Goal: Task Accomplishment & Management: Manage account settings

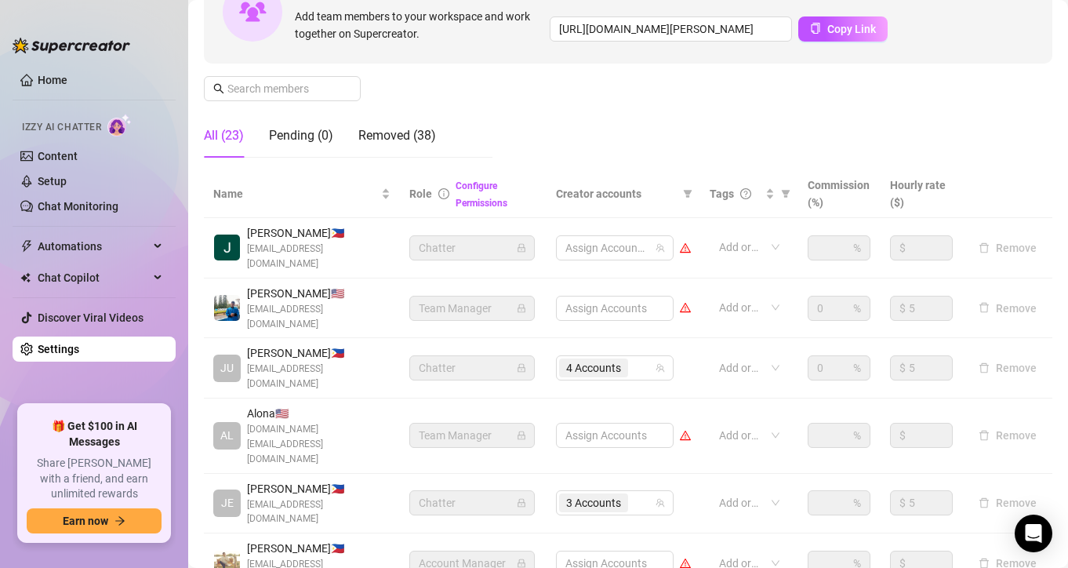
scroll to position [188, 0]
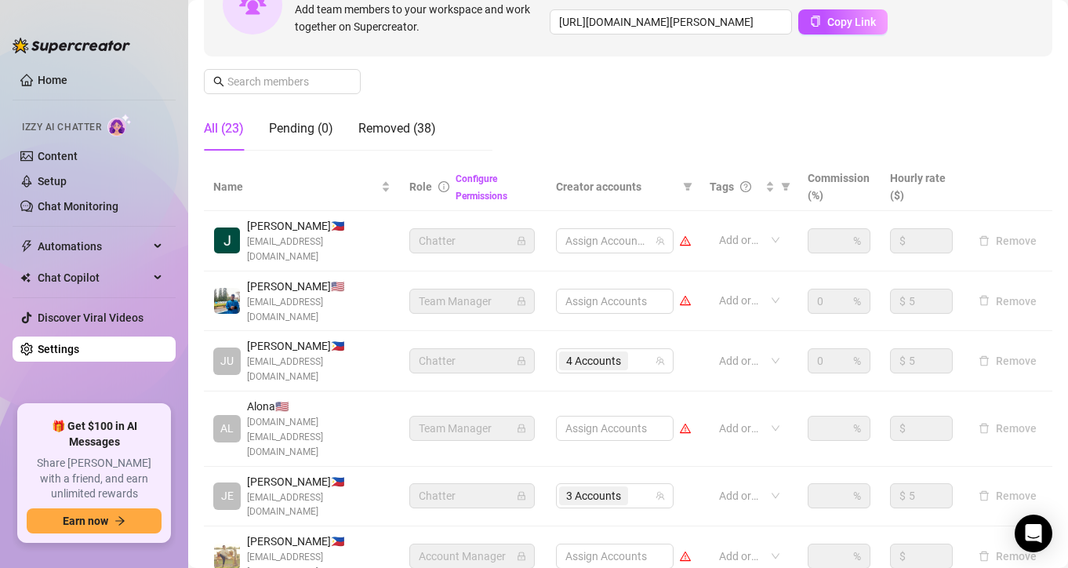
drag, startPoint x: 575, startPoint y: 300, endPoint x: 588, endPoint y: 283, distance: 21.2
click at [575, 299] on td "Assign Accounts" at bounding box center [624, 301] width 154 height 60
click at [588, 289] on div "Assign Accounts" at bounding box center [615, 301] width 118 height 25
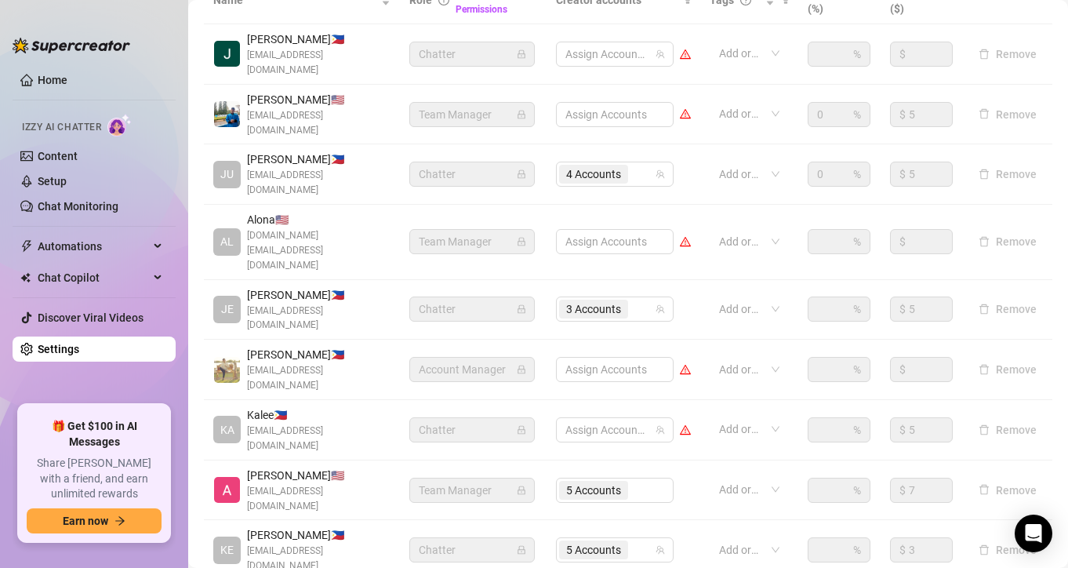
scroll to position [396, 0]
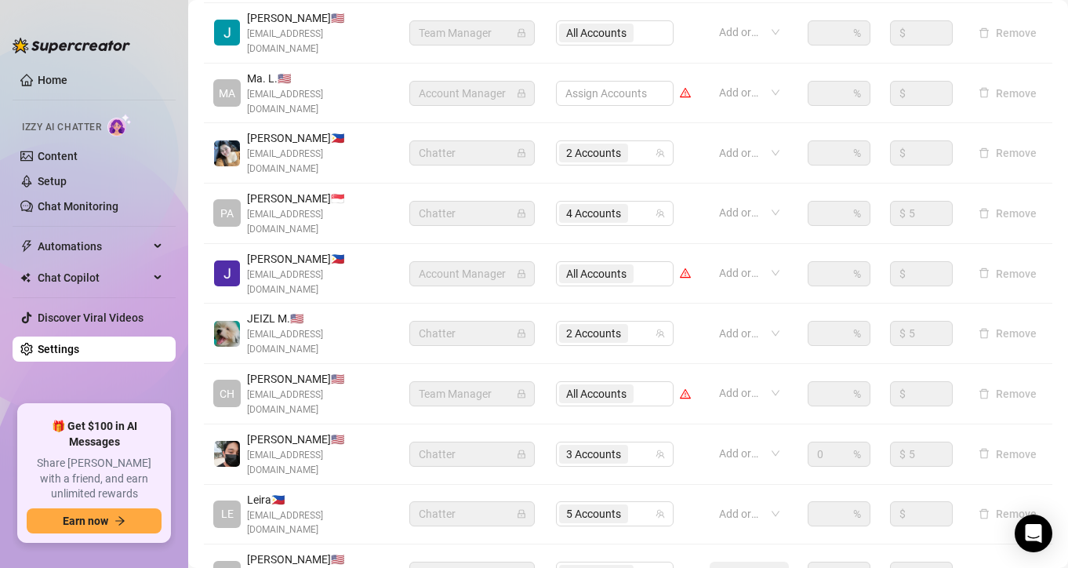
click at [614, 85] on td "Assign Accounts" at bounding box center [624, 94] width 154 height 60
click at [615, 81] on div "Assign Accounts" at bounding box center [615, 93] width 118 height 25
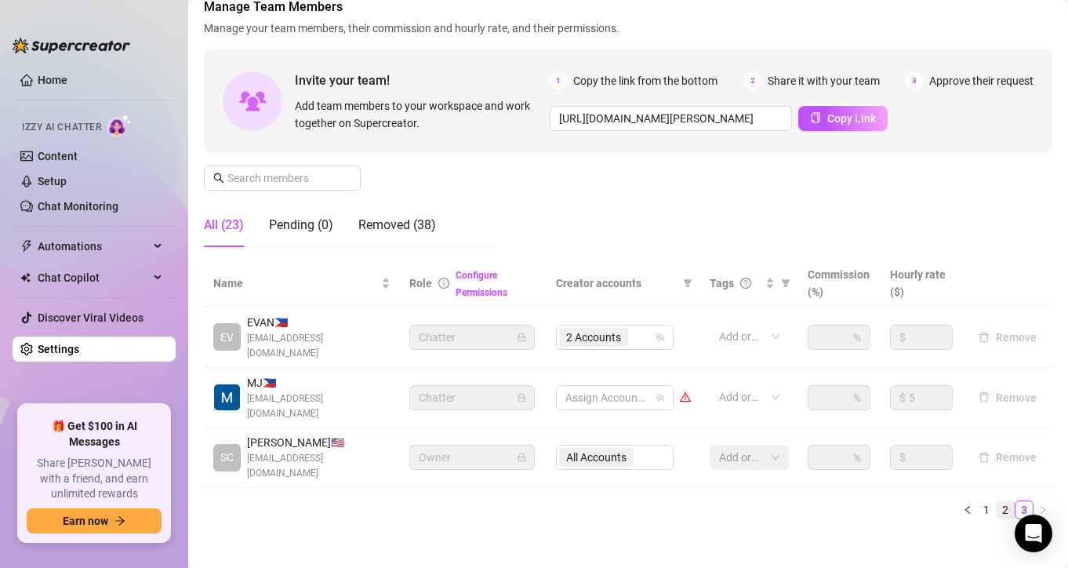
click at [996, 500] on li "2" at bounding box center [1005, 509] width 19 height 19
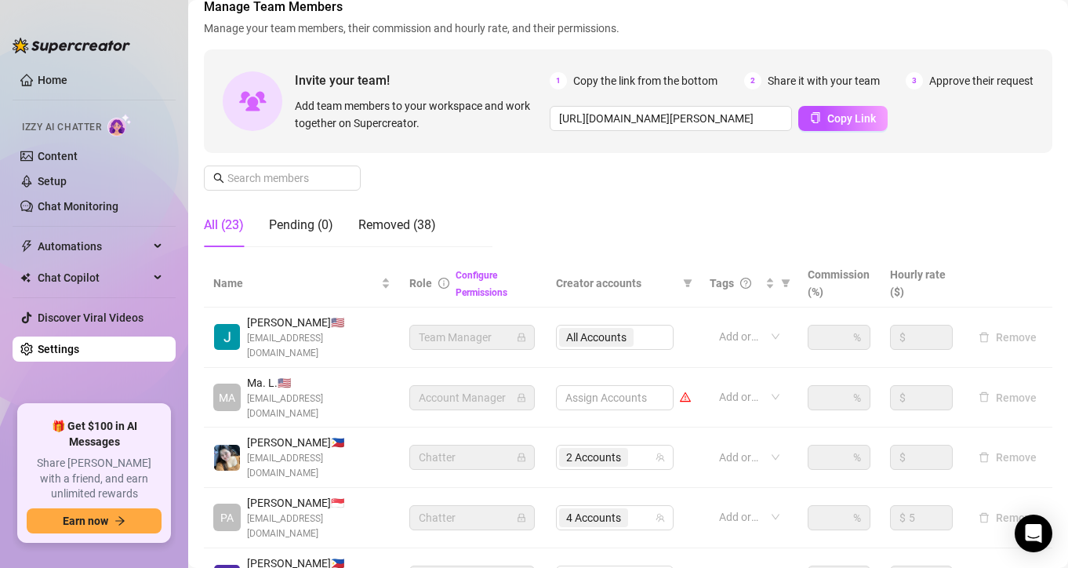
click at [966, 488] on td "Remove" at bounding box center [1007, 518] width 89 height 60
click at [641, 325] on div "All Accounts" at bounding box center [615, 337] width 118 height 25
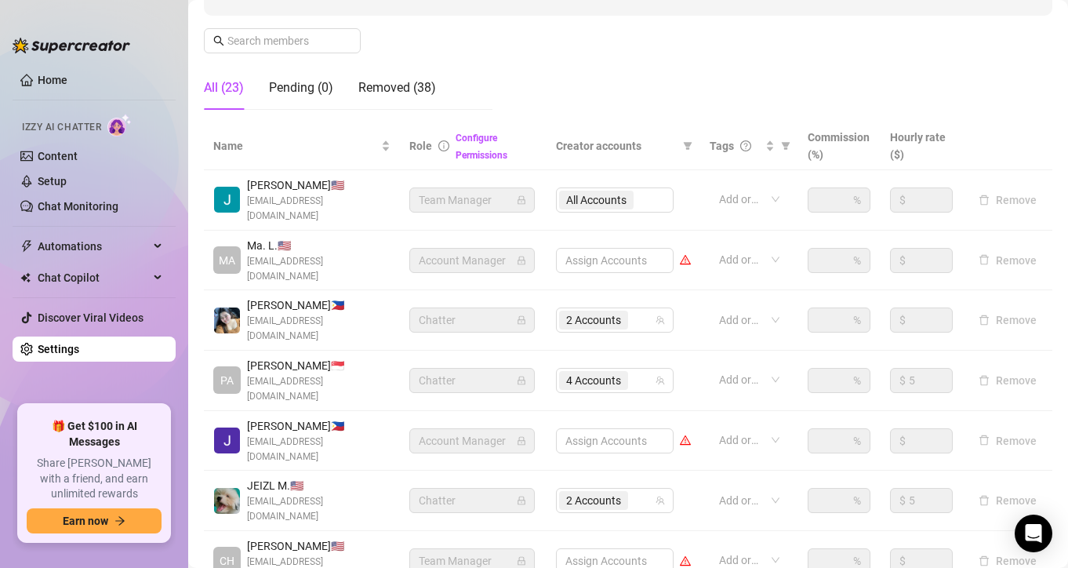
scroll to position [280, 0]
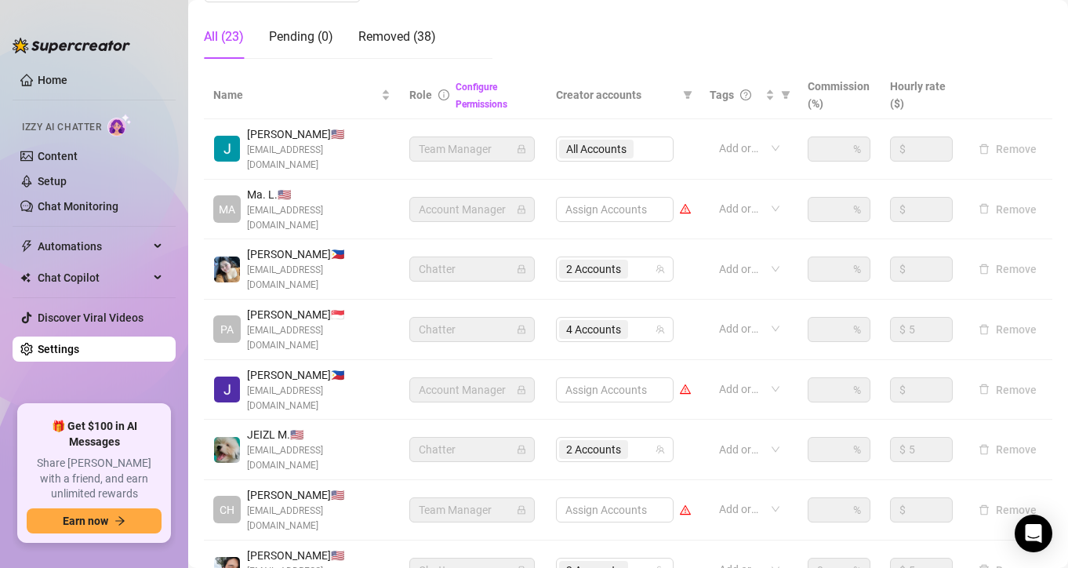
click at [624, 377] on div "Assign Accounts" at bounding box center [615, 389] width 118 height 25
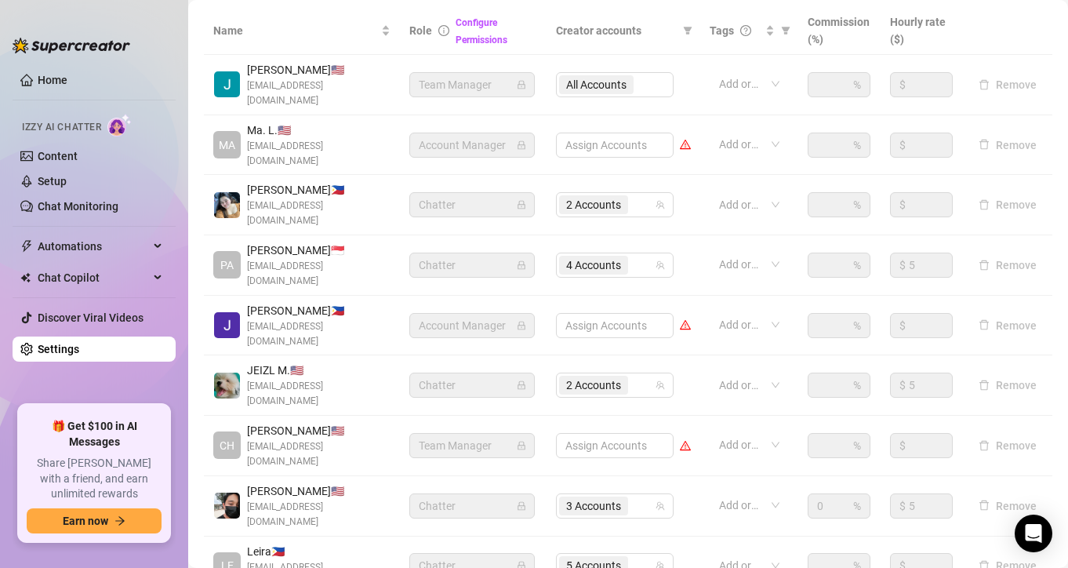
scroll to position [410, 0]
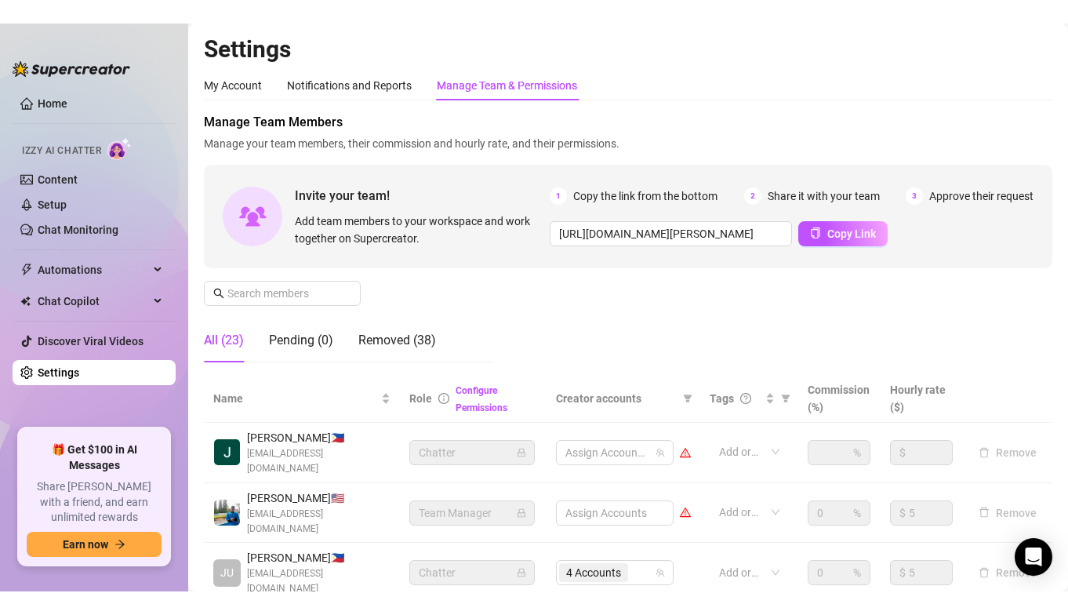
scroll to position [94, 0]
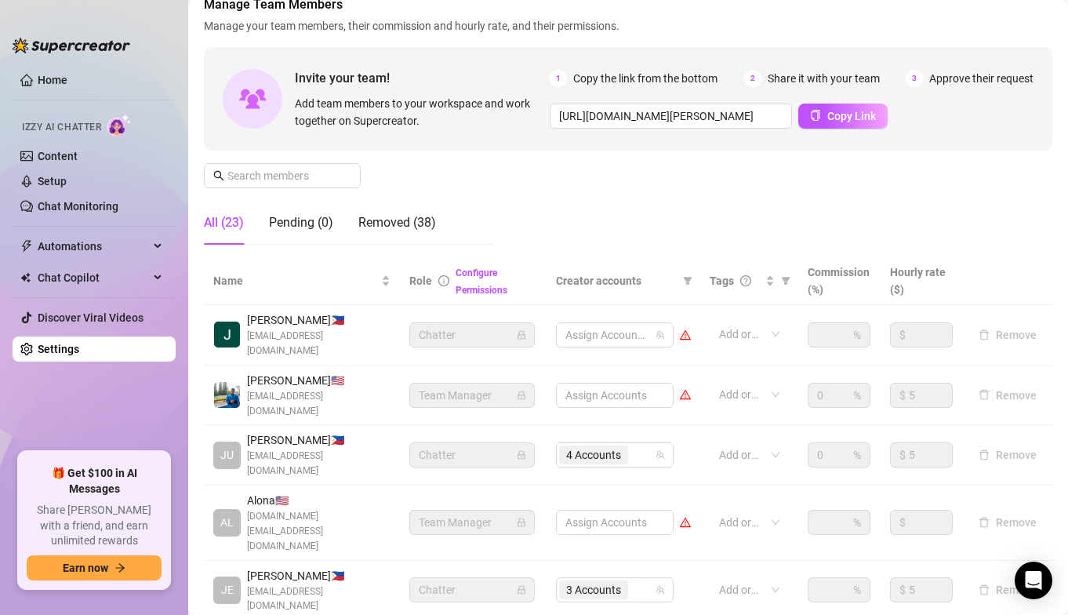
click at [626, 383] on div "Assign Accounts" at bounding box center [615, 395] width 118 height 25
